Goal: Information Seeking & Learning: Learn about a topic

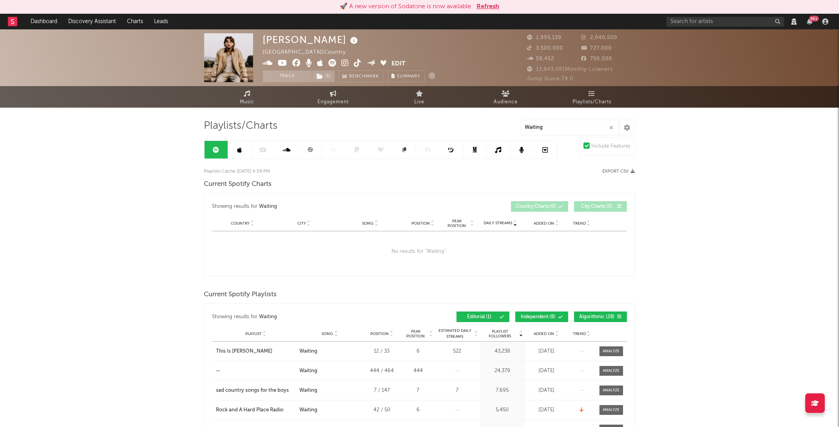
click at [237, 102] on link "Music" at bounding box center [247, 97] width 86 height 22
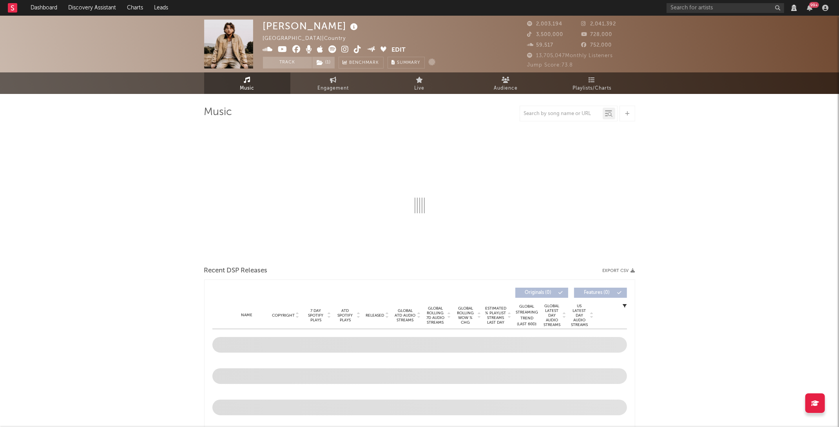
select select "View all"
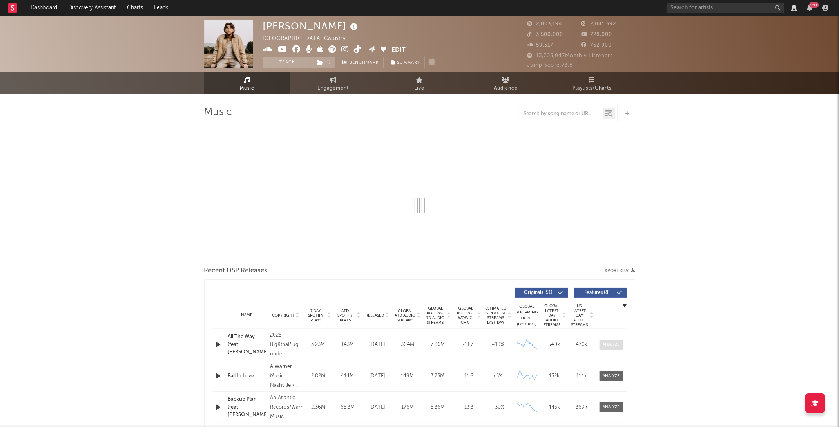
click at [614, 338] on div "Name All The Way (feat. [PERSON_NAME]) Copyright 2025 BigXthaPlug under exclusi…" at bounding box center [419, 344] width 415 height 31
click at [614, 345] on div at bounding box center [611, 345] width 17 height 6
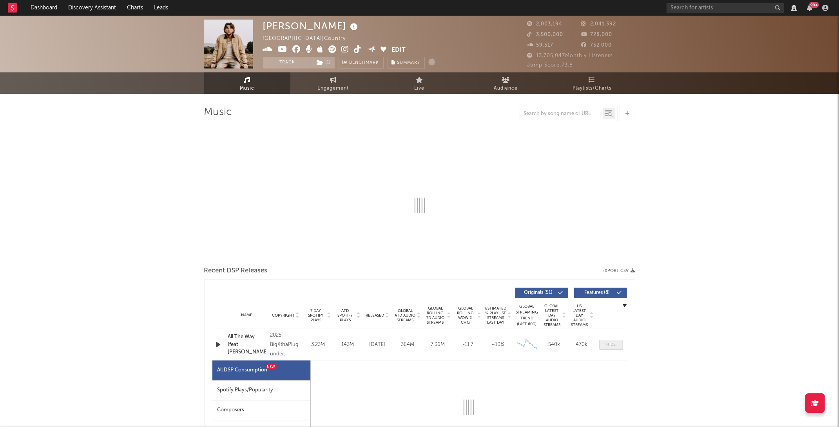
select select "View all"
select select "6m"
select select "View all"
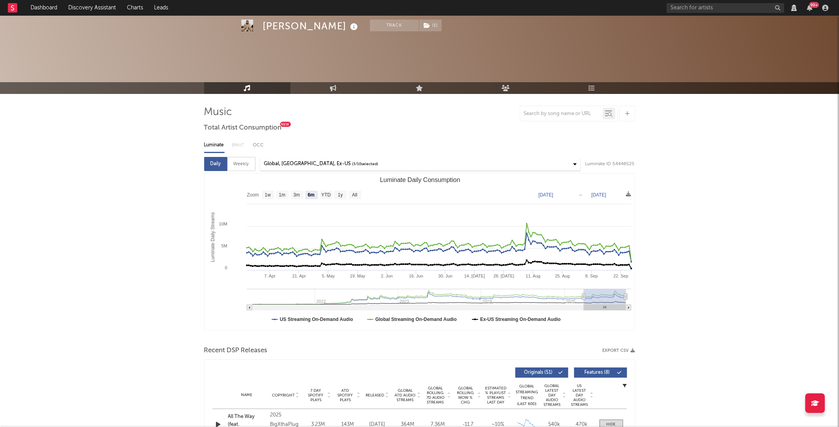
scroll to position [125, 0]
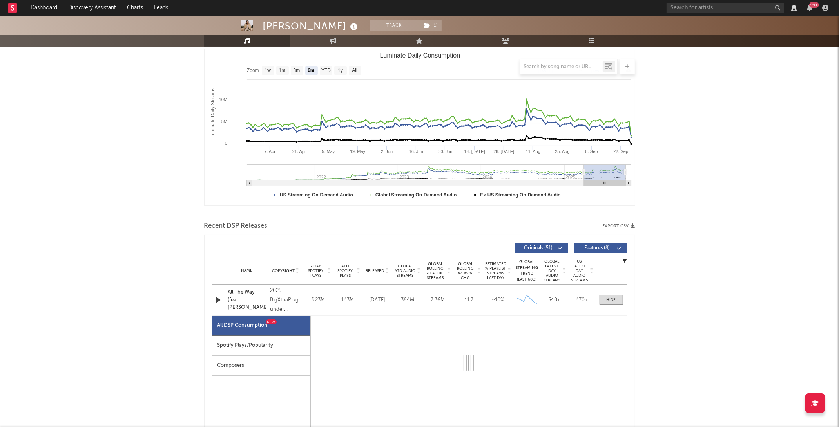
click at [263, 342] on div "Spotify Plays/Popularity" at bounding box center [261, 346] width 98 height 20
select select "1w"
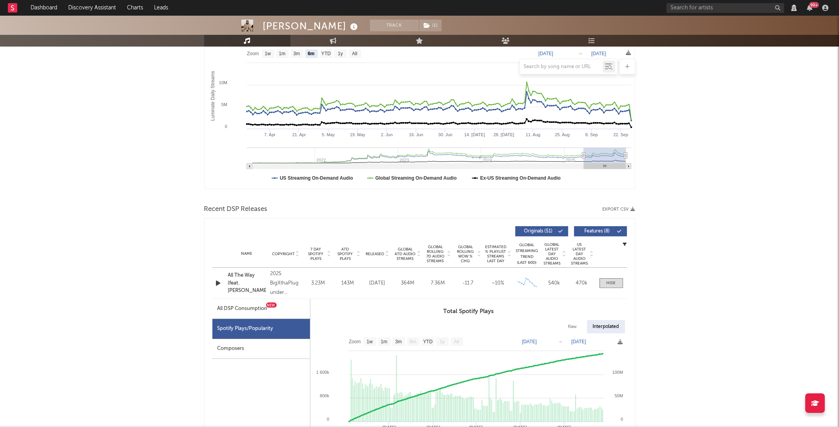
scroll to position [145, 0]
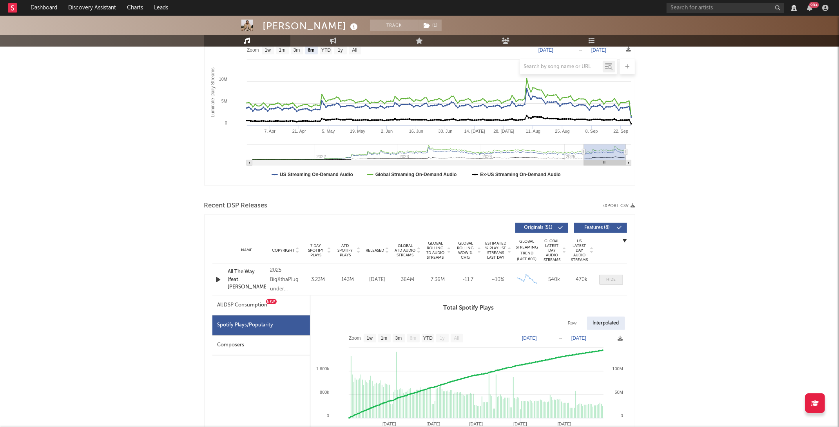
click at [610, 283] on div at bounding box center [610, 280] width 9 height 6
select select "View all"
select select "6m"
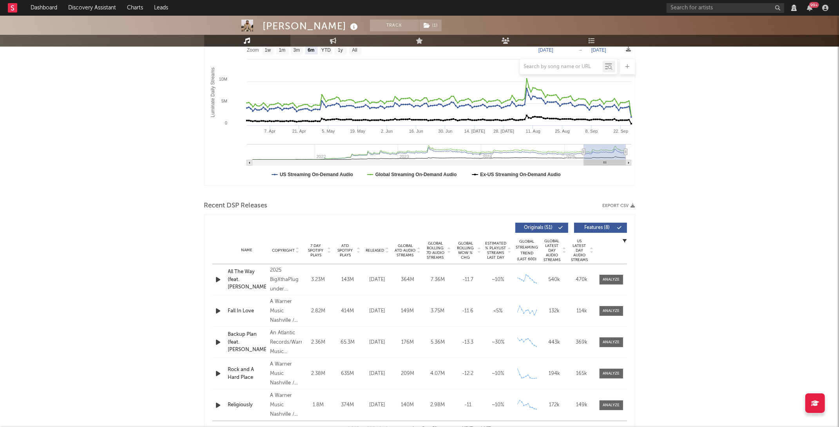
click at [355, 256] on span "ATD Spotify Plays" at bounding box center [345, 251] width 21 height 14
select select "View all"
select select "6m"
click at [614, 283] on div at bounding box center [611, 280] width 17 height 6
select select "View all"
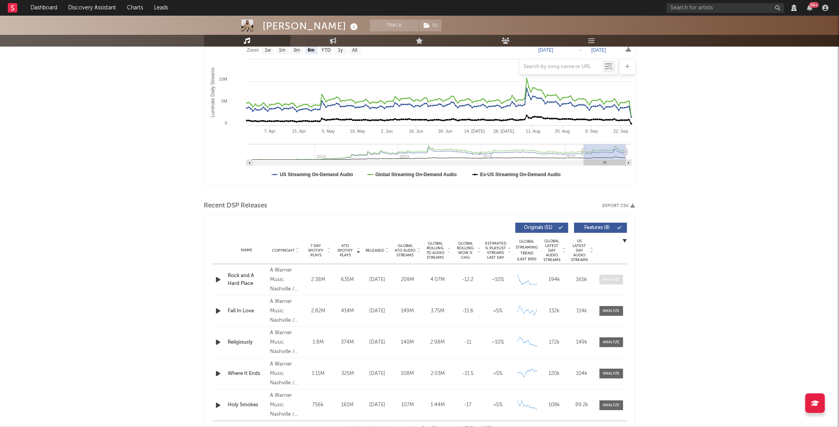
select select "6m"
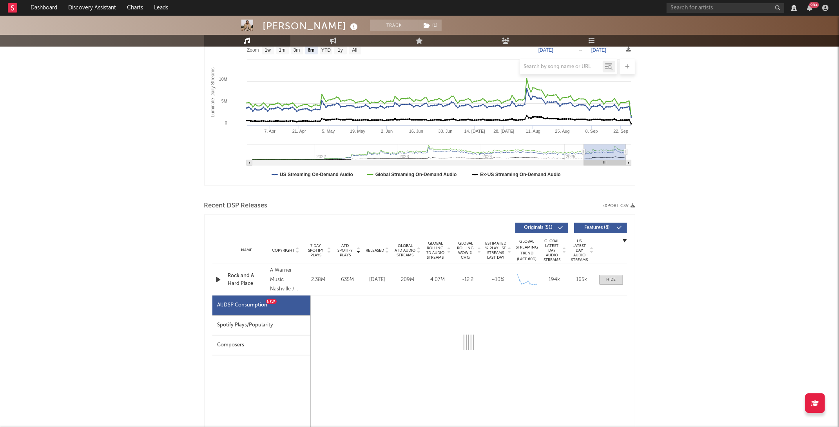
click at [255, 326] on div "Spotify Plays/Popularity" at bounding box center [261, 326] width 98 height 20
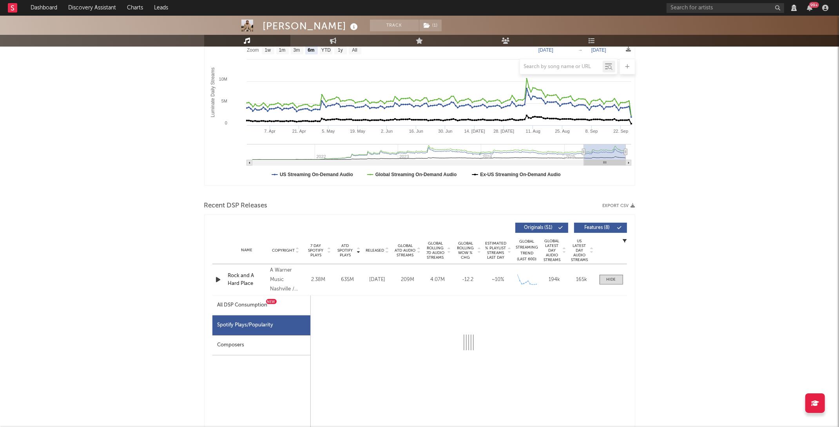
select select "6m"
select select "1w"
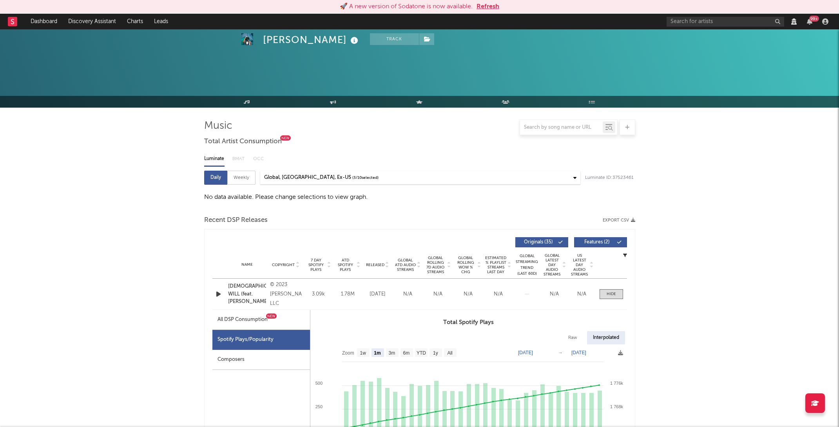
select select "1m"
select select "1w"
select select "View all"
